Goal: Task Accomplishment & Management: Manage account settings

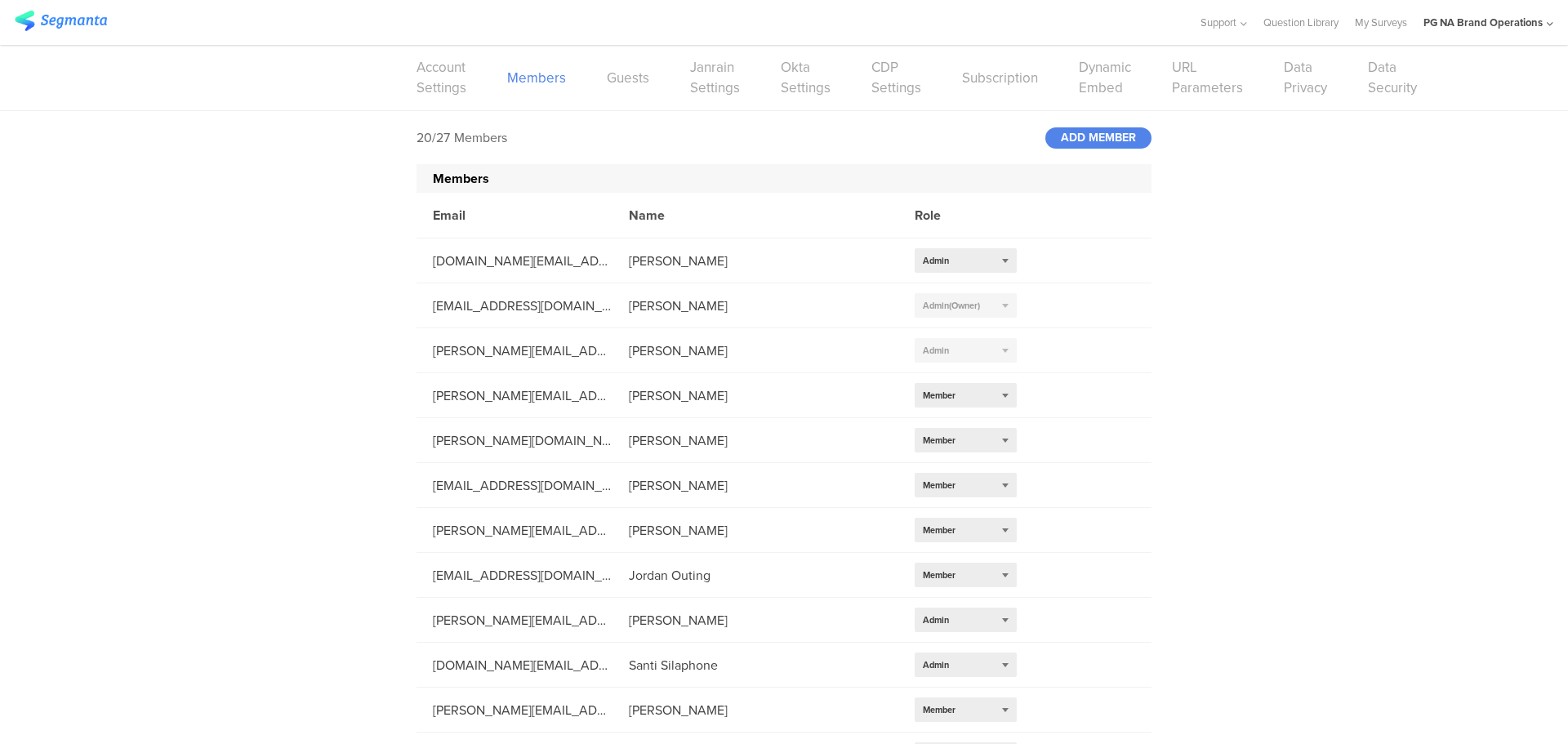
click at [1393, 315] on div "20/27 Members ADD MEMBER Members Email Name Role [DOMAIN_NAME][EMAIL_ADDRESS][D…" at bounding box center [784, 624] width 1568 height 1025
click at [312, 347] on div "20/27 Members ADD MEMBER Members Email Name Role [DOMAIN_NAME][EMAIL_ADDRESS][D…" at bounding box center [784, 624] width 1568 height 1025
click at [949, 307] on span "(Owner)" at bounding box center [964, 306] width 31 height 13
click at [1128, 278] on li "[DOMAIN_NAME][EMAIL_ADDRESS][DOMAIN_NAME] [PERSON_NAME] Select role... Admin" at bounding box center [784, 261] width 735 height 45
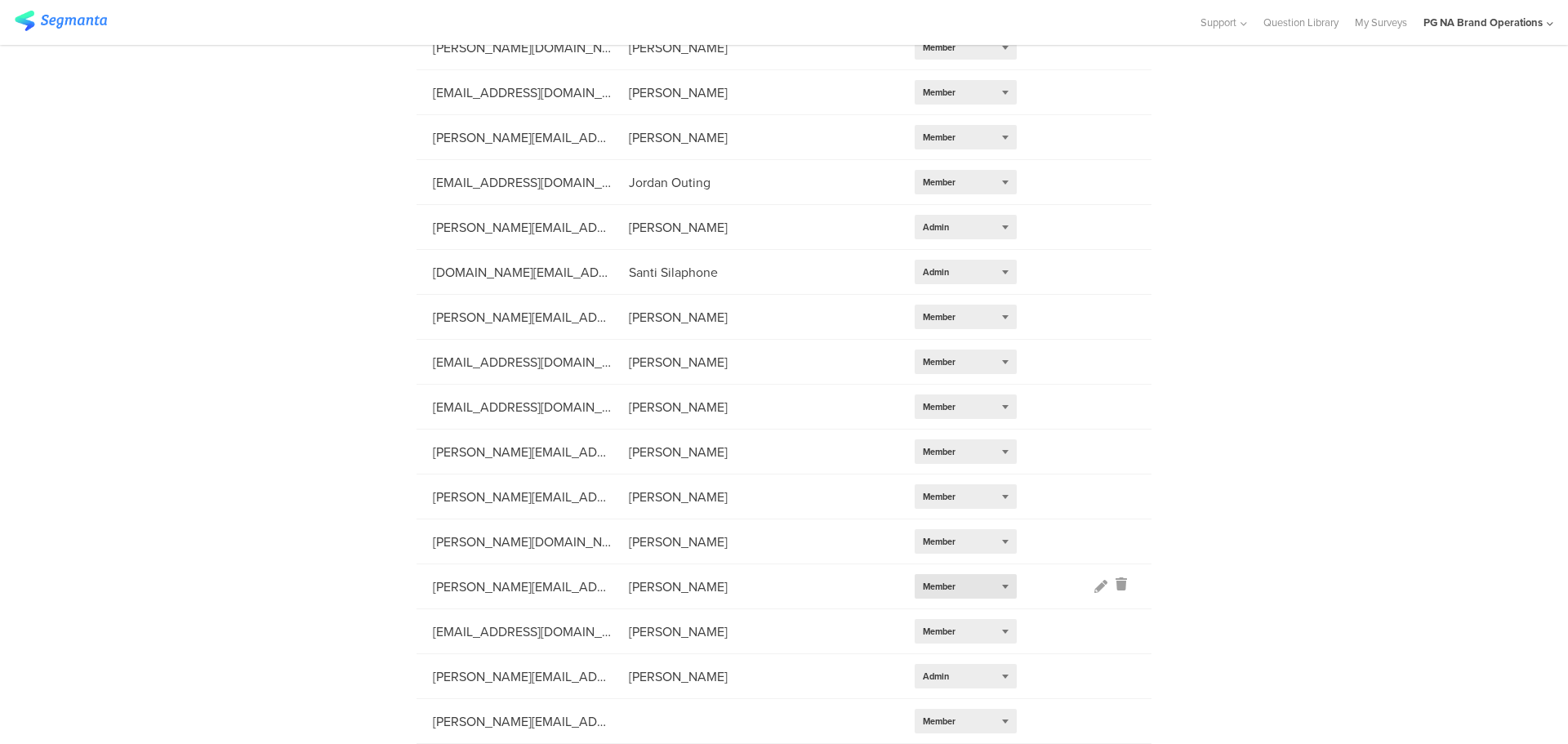
click at [923, 580] on span "Member" at bounding box center [939, 586] width 33 height 13
click at [1235, 445] on div "20/27 Members ADD MEMBER Members Email Name Role [DOMAIN_NAME][EMAIL_ADDRESS][D…" at bounding box center [784, 231] width 1568 height 1025
click at [1319, 440] on div "20/27 Members ADD MEMBER Members Email Name Role [DOMAIN_NAME][EMAIL_ADDRESS][D…" at bounding box center [784, 231] width 1568 height 1025
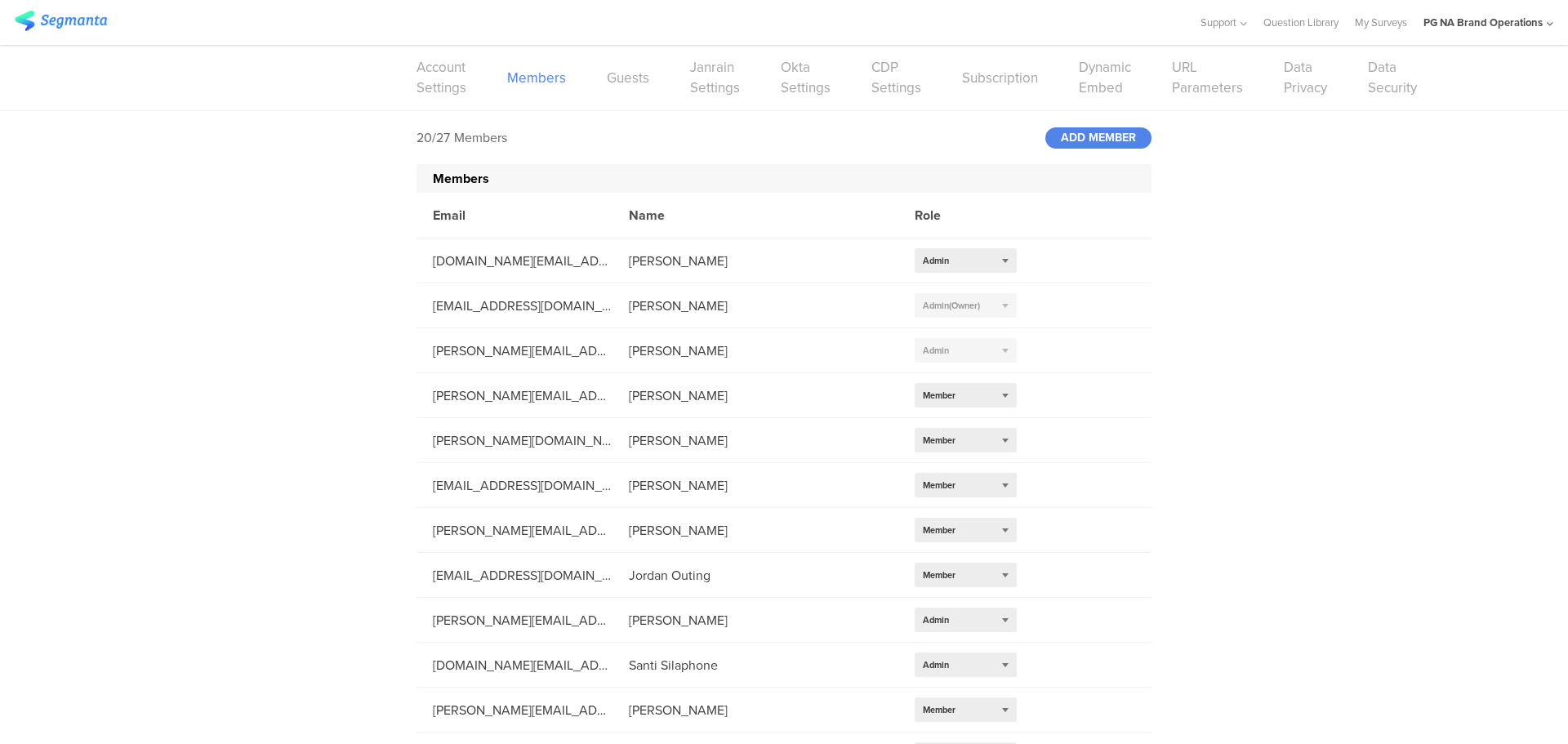
drag, startPoint x: 143, startPoint y: 412, endPoint x: 191, endPoint y: 400, distance: 49.5
click at [162, 414] on div "20/27 Members ADD MEMBER Members Email Name Role [DOMAIN_NAME][EMAIL_ADDRESS][D…" at bounding box center [784, 624] width 1568 height 1025
